Goal: Information Seeking & Learning: Learn about a topic

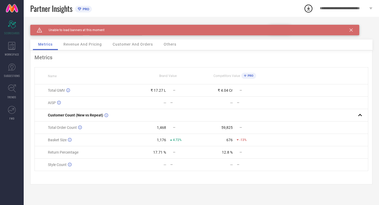
click at [353, 31] on icon at bounding box center [351, 29] width 3 height 3
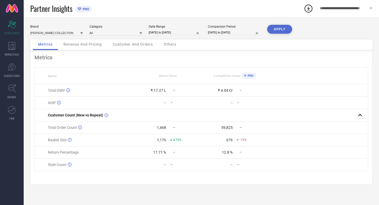
click at [345, 45] on div "Metrics Revenue And Pricing Customer And Orders Others" at bounding box center [201, 45] width 343 height 11
